Goal: Information Seeking & Learning: Learn about a topic

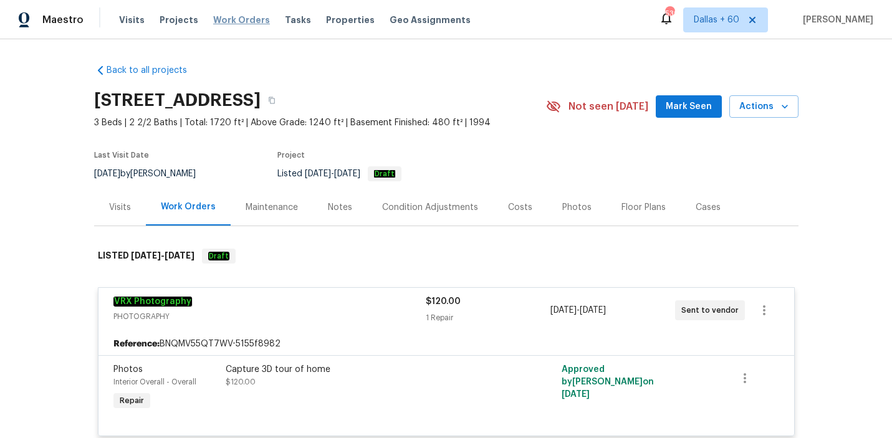
click at [231, 23] on span "Work Orders" at bounding box center [241, 20] width 57 height 12
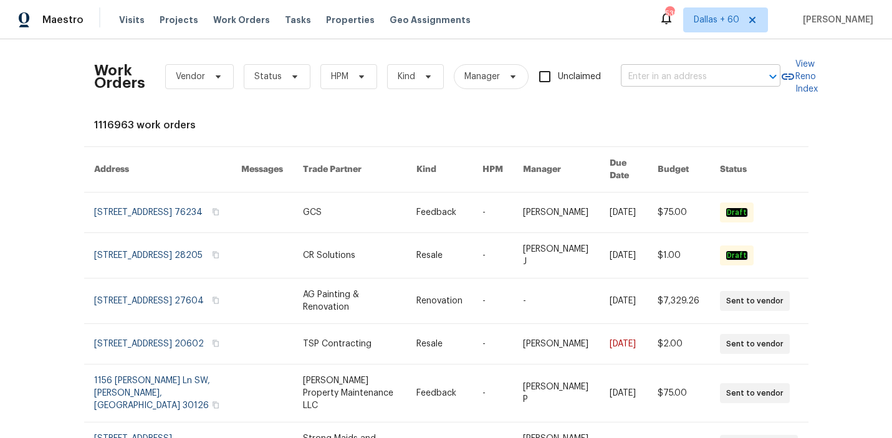
click at [690, 77] on input "text" at bounding box center [683, 76] width 125 height 19
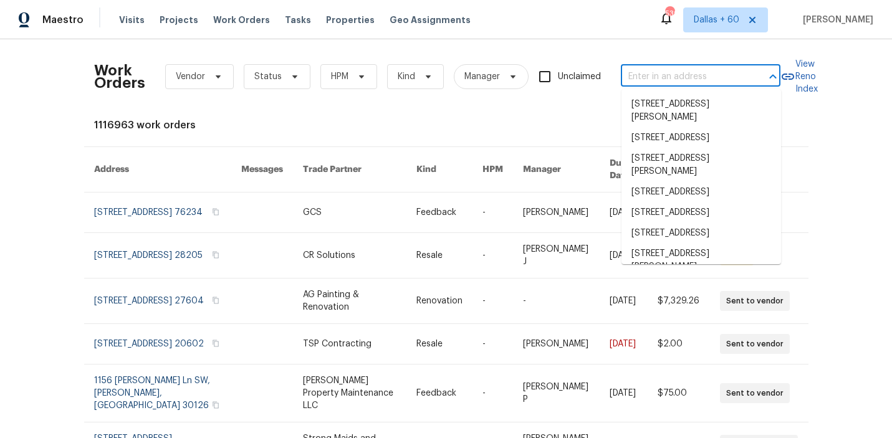
paste input "[STREET_ADDRESS]"
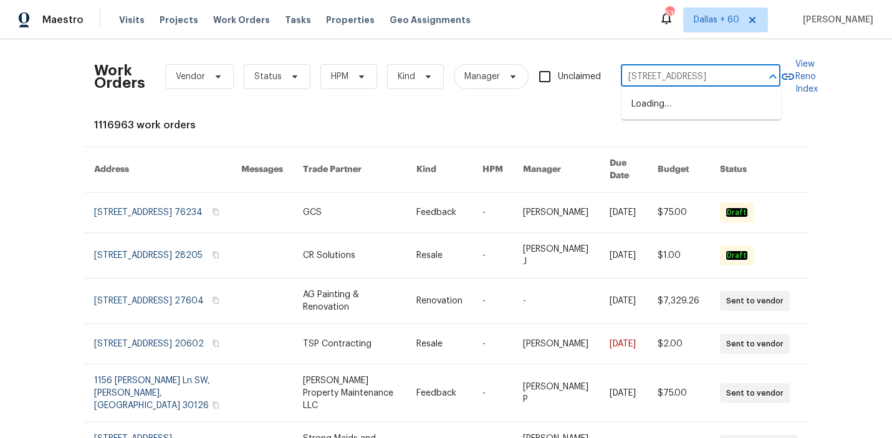
type input "[STREET_ADDRESS]"
click at [690, 107] on li "[STREET_ADDRESS]" at bounding box center [702, 104] width 160 height 21
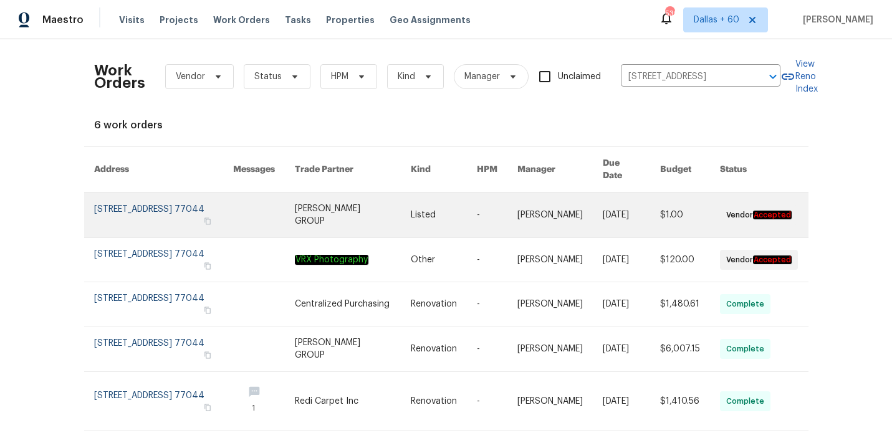
click at [433, 202] on link at bounding box center [444, 215] width 66 height 45
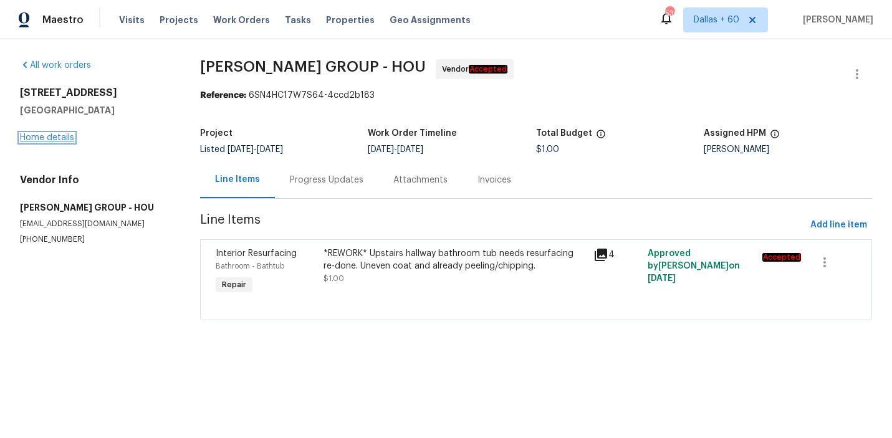
click at [46, 137] on link "Home details" at bounding box center [47, 137] width 54 height 9
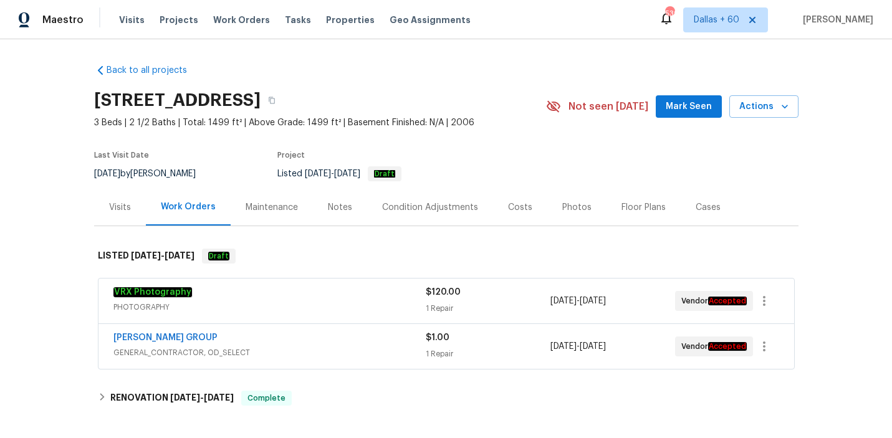
click at [318, 307] on span "PHOTOGRAPHY" at bounding box center [269, 307] width 312 height 12
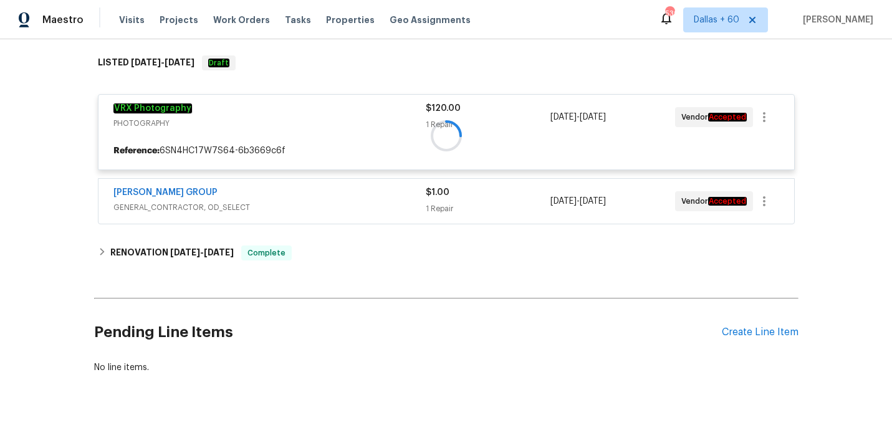
scroll to position [203, 0]
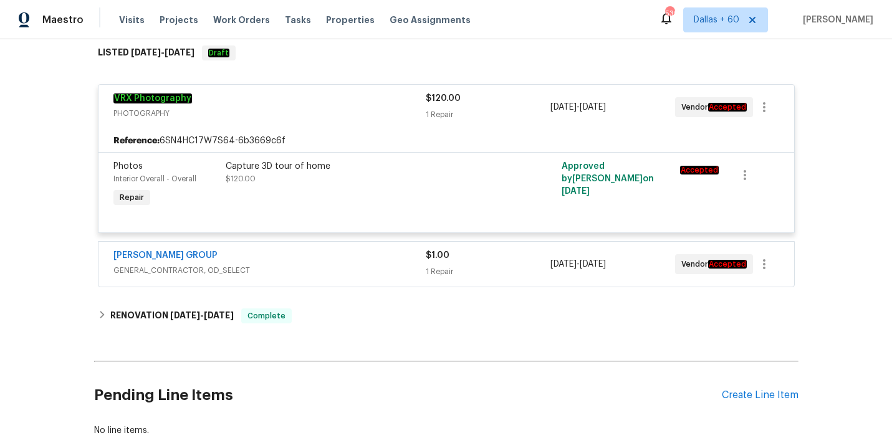
click at [338, 262] on div "[PERSON_NAME] GROUP" at bounding box center [269, 256] width 312 height 15
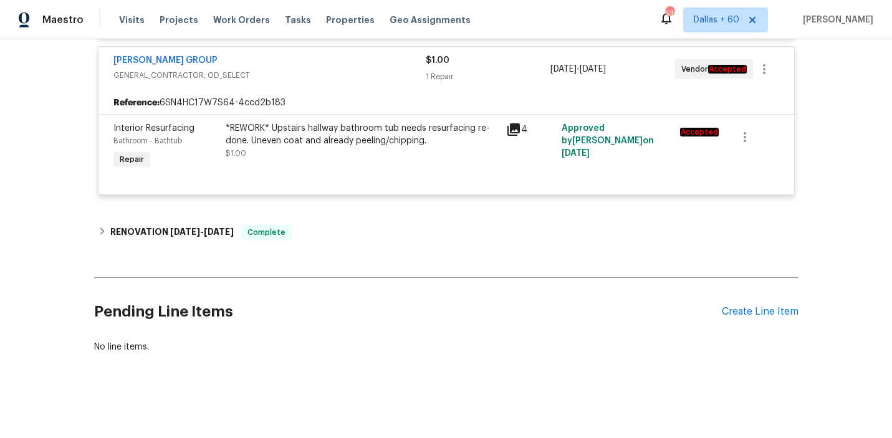
scroll to position [398, 0]
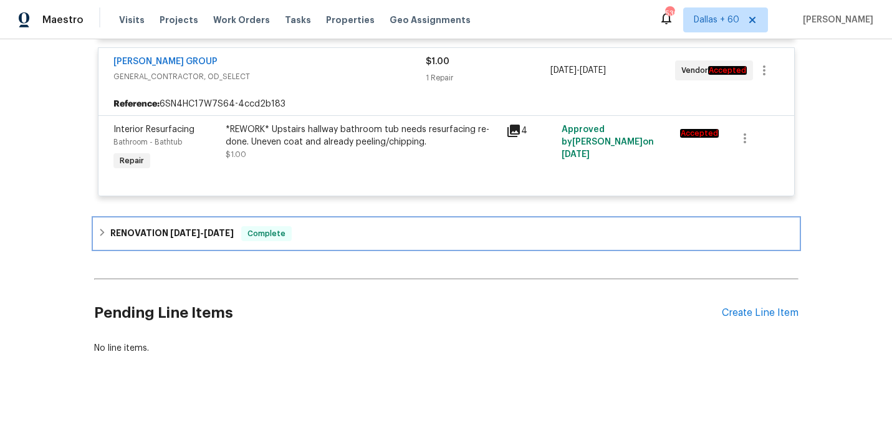
click at [339, 235] on div "RENOVATION [DATE] - [DATE] Complete" at bounding box center [446, 233] width 697 height 15
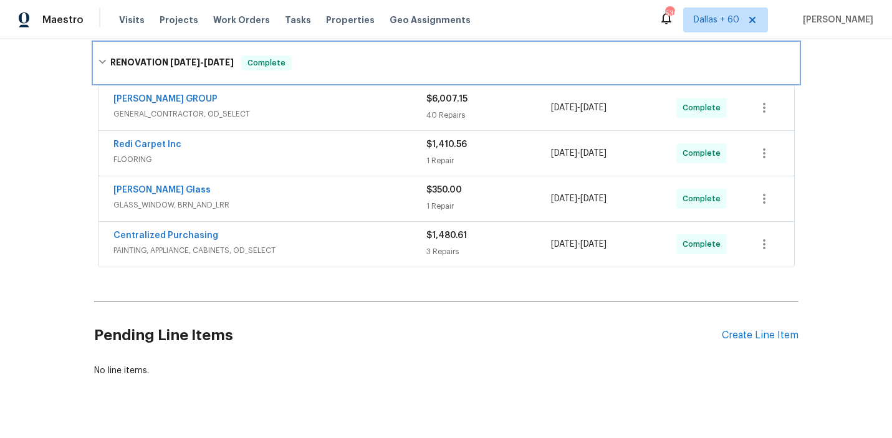
scroll to position [597, 0]
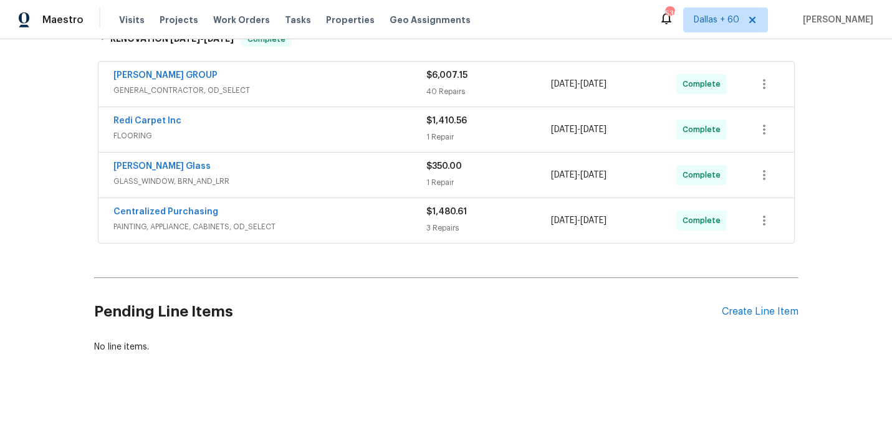
click at [337, 218] on div "Centralized Purchasing" at bounding box center [269, 213] width 313 height 15
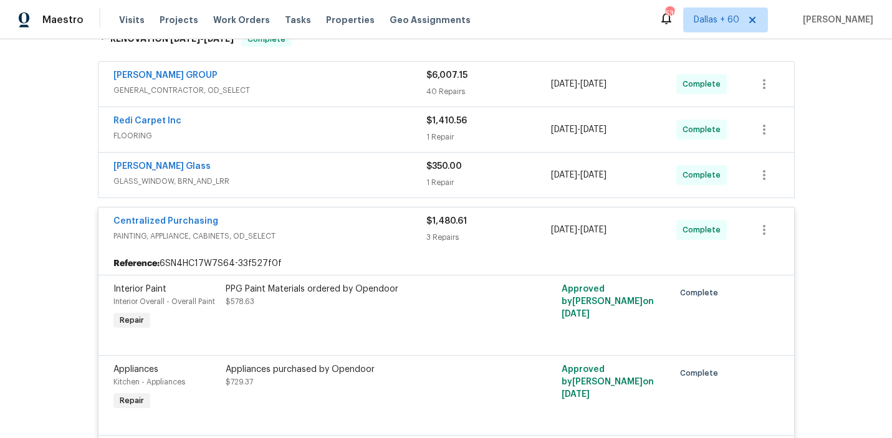
click at [336, 178] on span "GLASS_WINDOW, BRN_AND_LRR" at bounding box center [269, 181] width 313 height 12
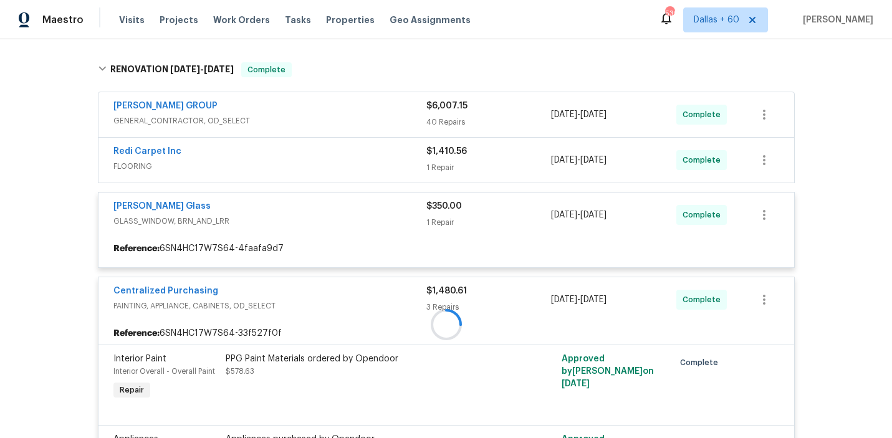
scroll to position [559, 0]
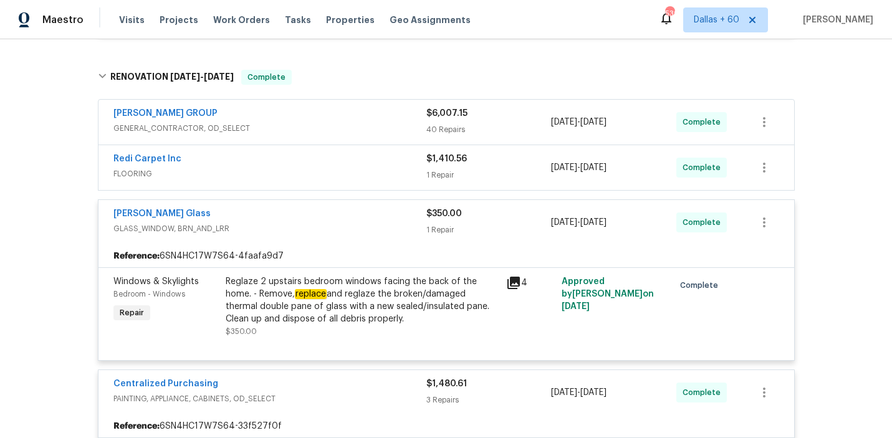
click at [336, 176] on span "FLOORING" at bounding box center [269, 174] width 313 height 12
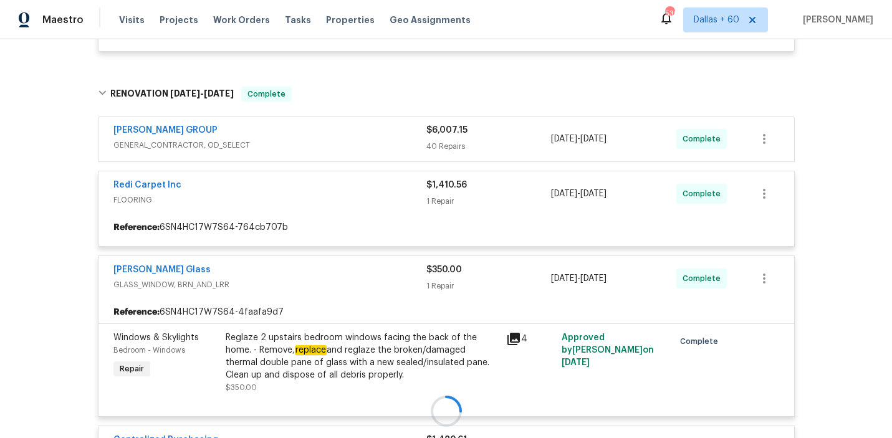
scroll to position [499, 0]
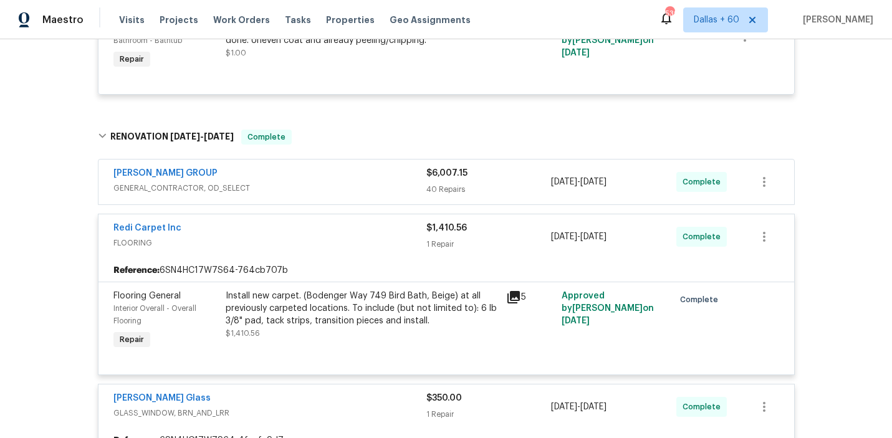
click at [337, 186] on span "GENERAL_CONTRACTOR, OD_SELECT" at bounding box center [269, 188] width 313 height 12
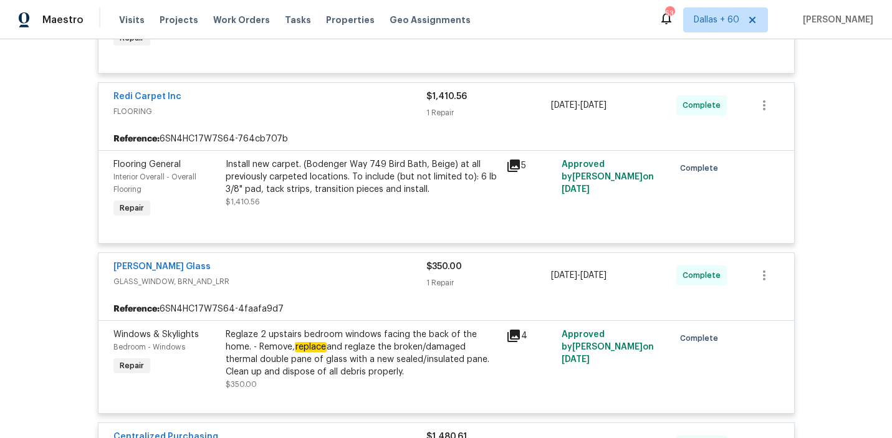
scroll to position [4685, 0]
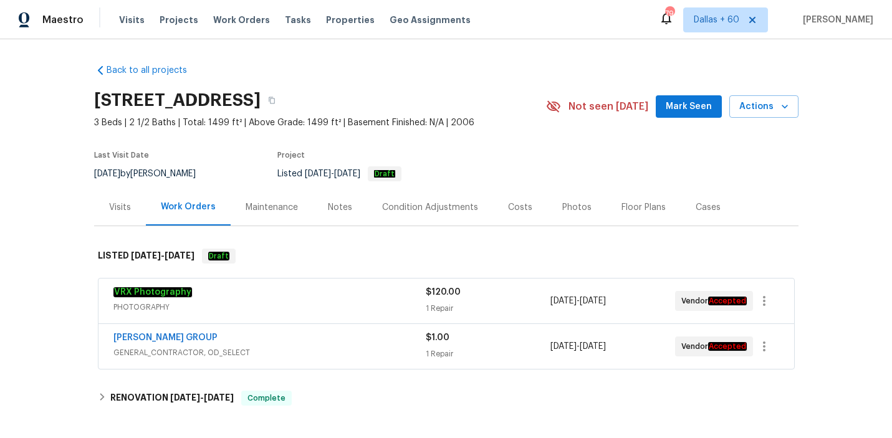
click at [123, 204] on div "Visits" at bounding box center [120, 207] width 22 height 12
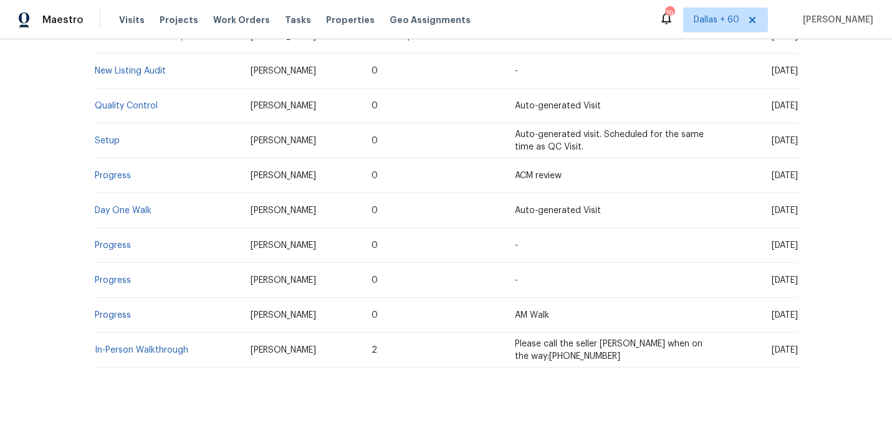
scroll to position [315, 0]
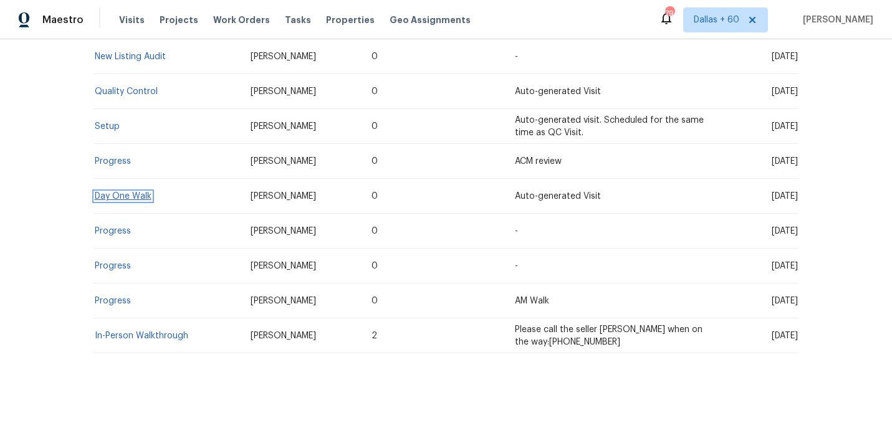
click at [123, 193] on link "Day One Walk" at bounding box center [123, 196] width 57 height 9
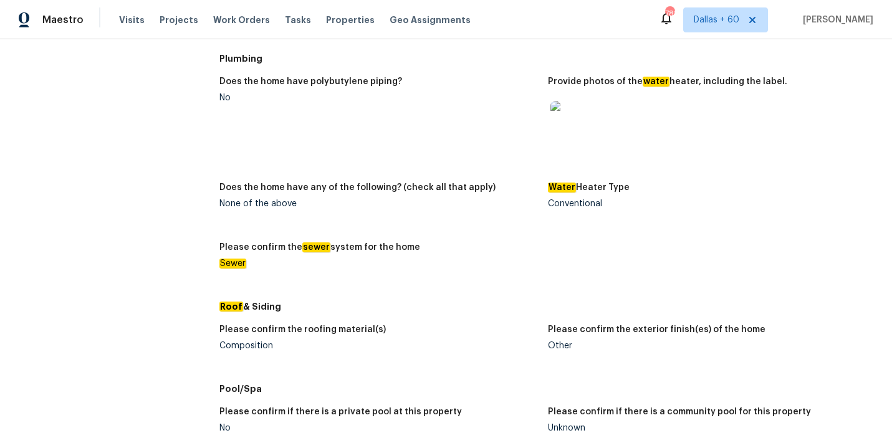
scroll to position [266, 0]
